Goal: Check status: Check status

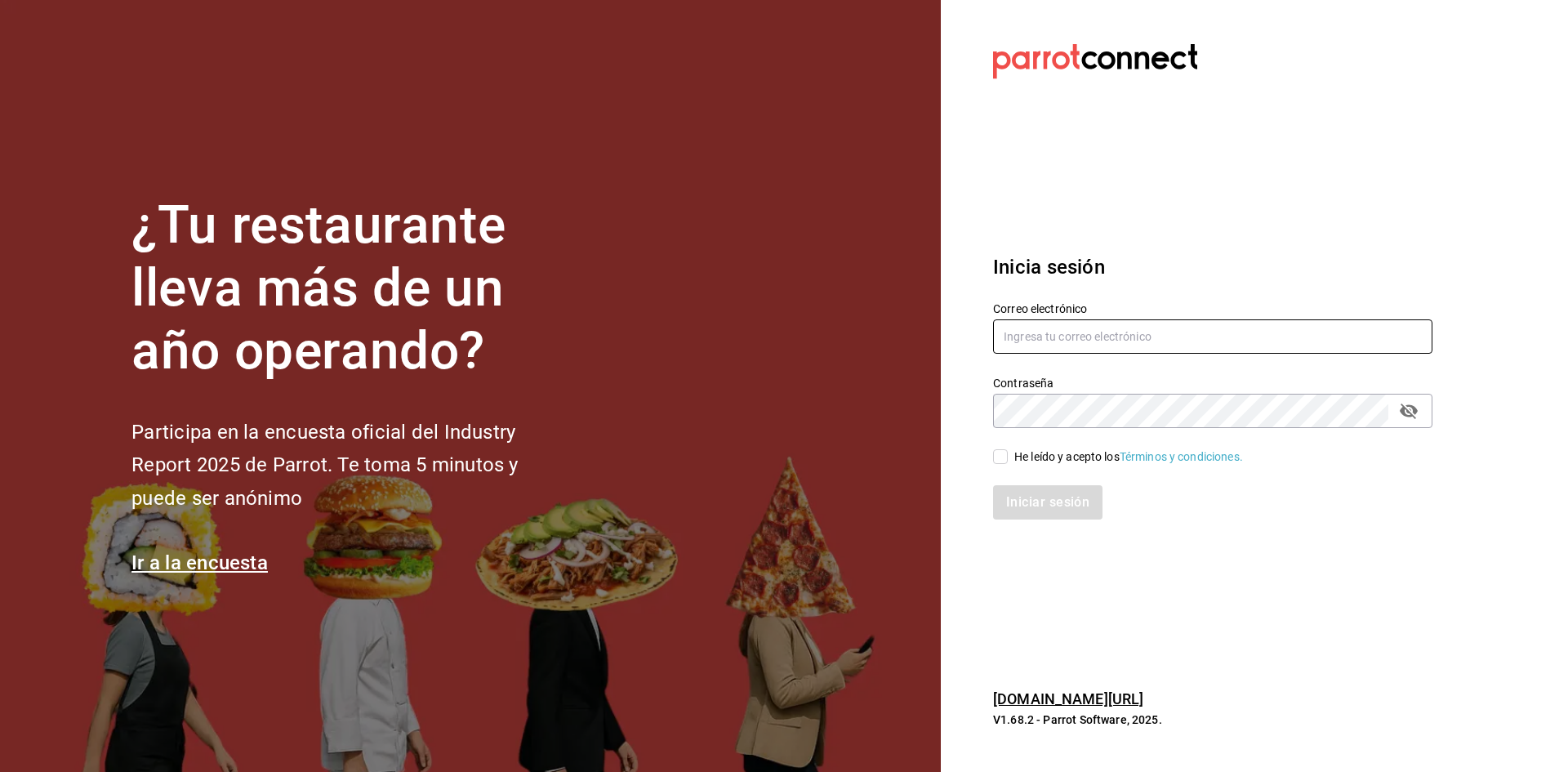
type input "[EMAIL_ADDRESS][DOMAIN_NAME]"
click at [1005, 457] on input "He leído y acepto los Términos y condiciones." at bounding box center [1000, 456] width 15 height 15
checkbox input "true"
click at [1021, 486] on button "Iniciar sesión" at bounding box center [1048, 503] width 111 height 34
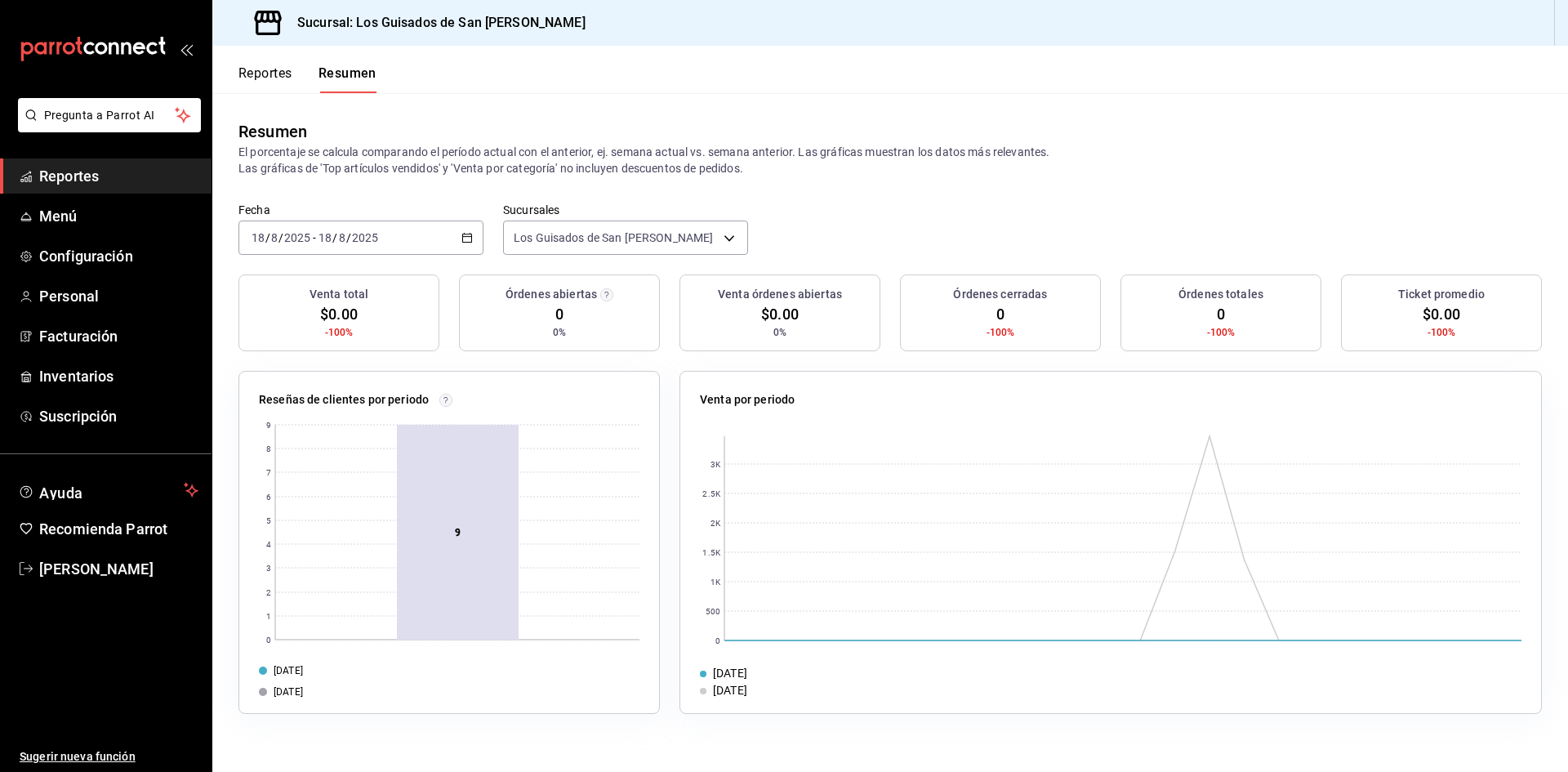
click at [447, 243] on div "[DATE] [DATE] - [DATE] [DATE]" at bounding box center [361, 238] width 245 height 34
click at [316, 467] on span "Rango de fechas" at bounding box center [315, 471] width 127 height 17
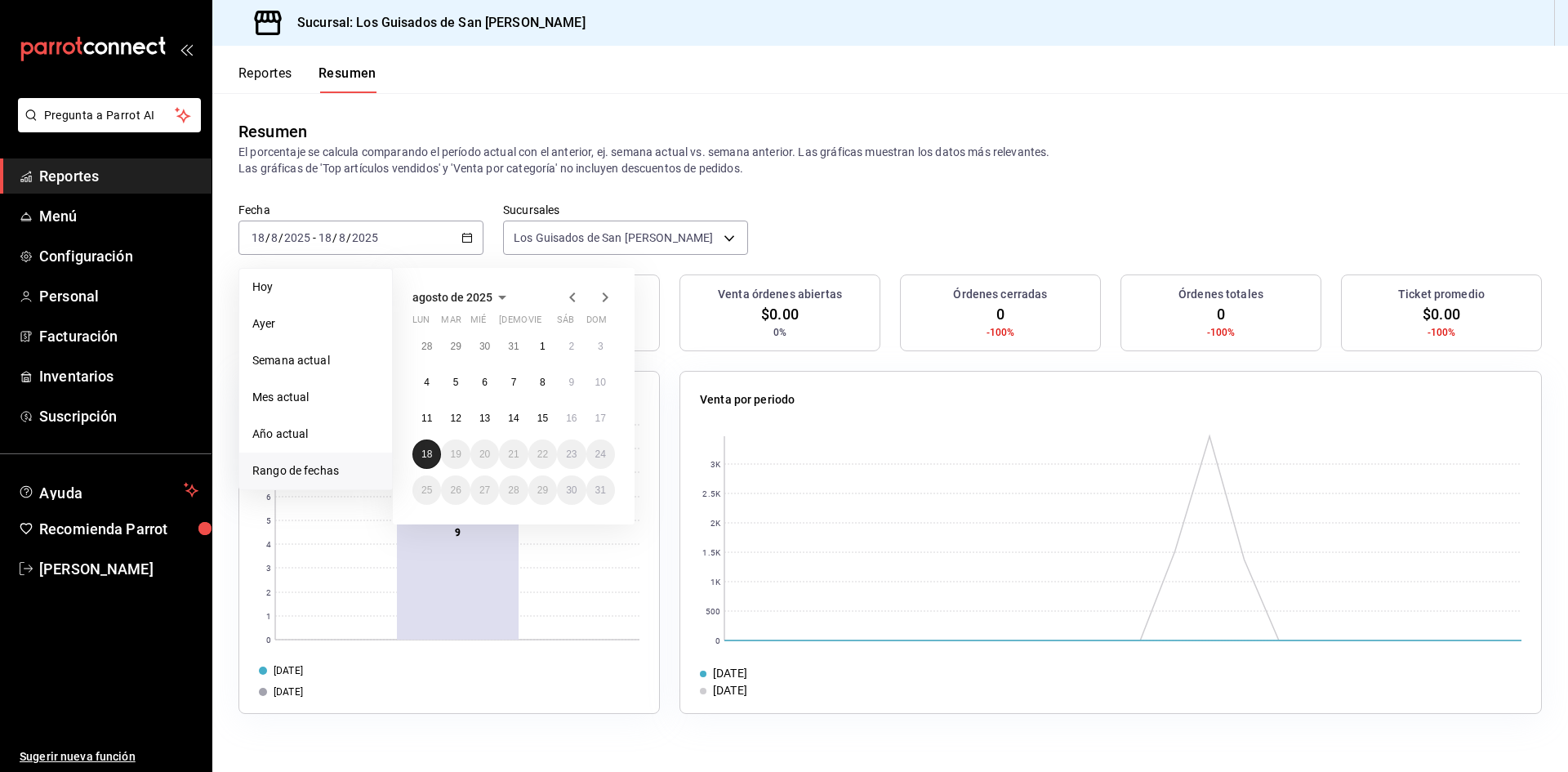
click at [435, 448] on button "18" at bounding box center [426, 454] width 28 height 29
click at [548, 420] on abbr "15" at bounding box center [543, 417] width 10 height 11
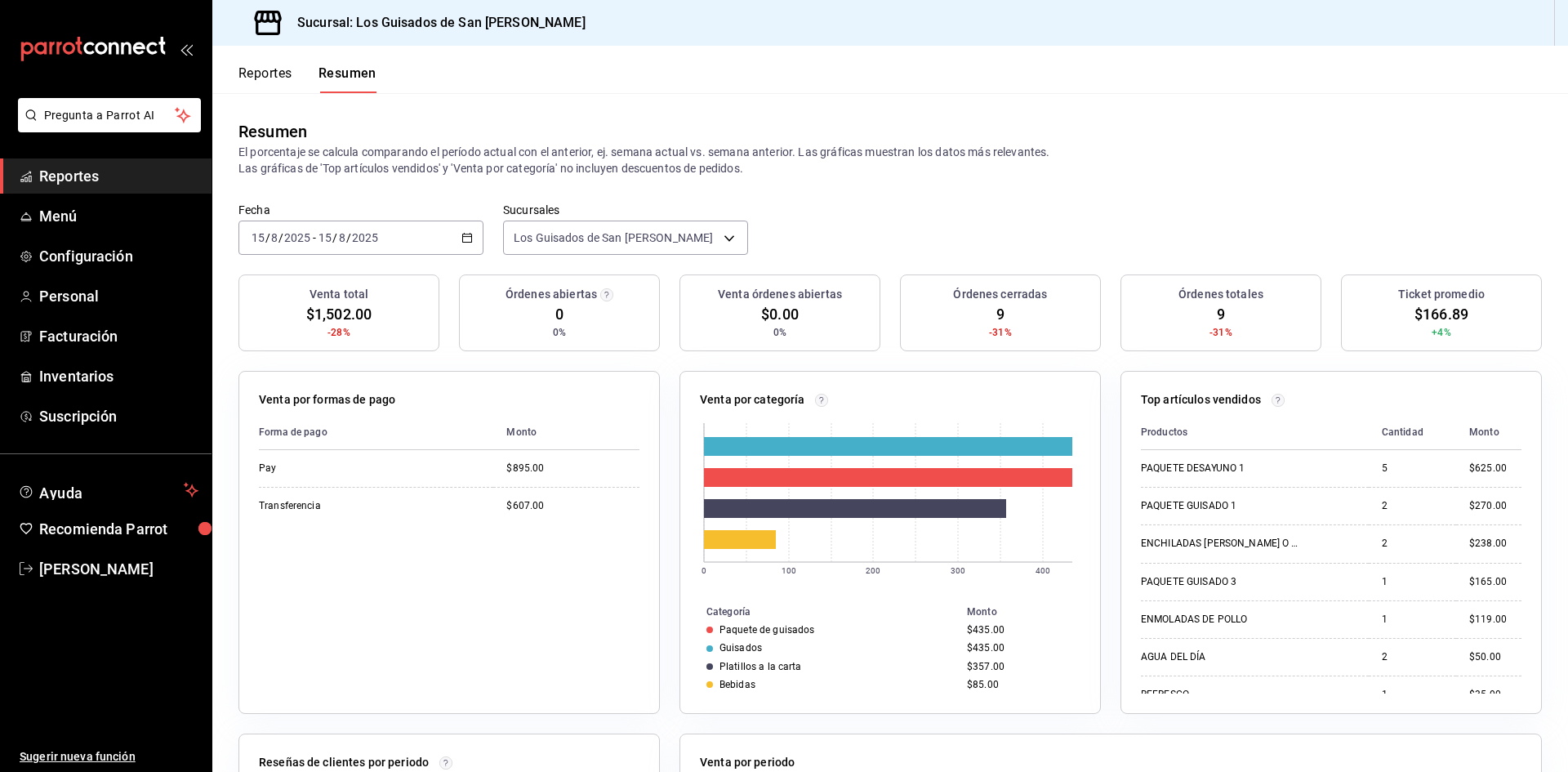
click at [421, 238] on div "2025-08-15 15 / 8 / 2025 - 2025-08-15 15 / 8 / 2025" at bounding box center [361, 238] width 245 height 34
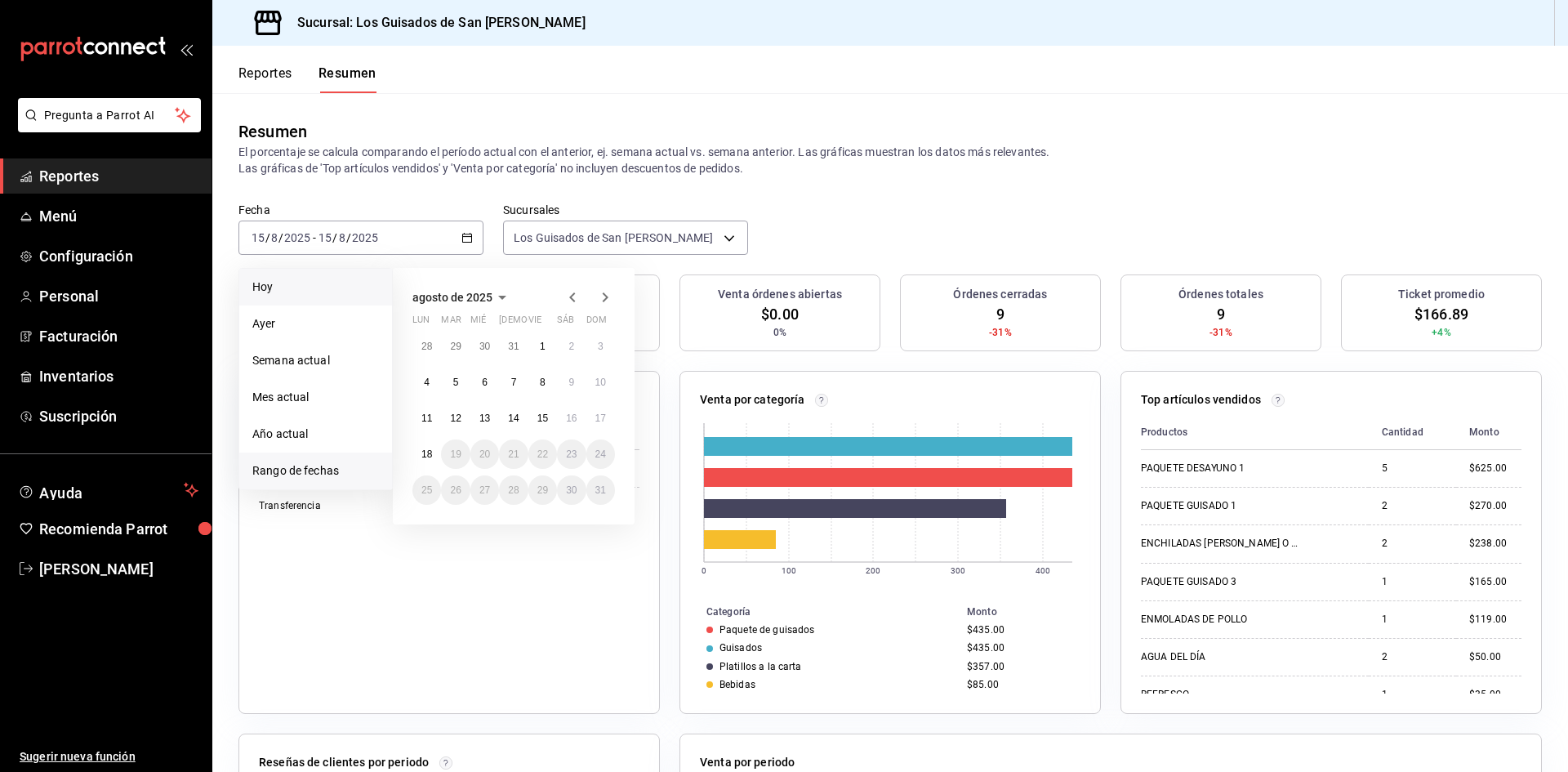
click at [339, 295] on span "Hoy" at bounding box center [315, 287] width 127 height 17
